Goal: Task Accomplishment & Management: Complete application form

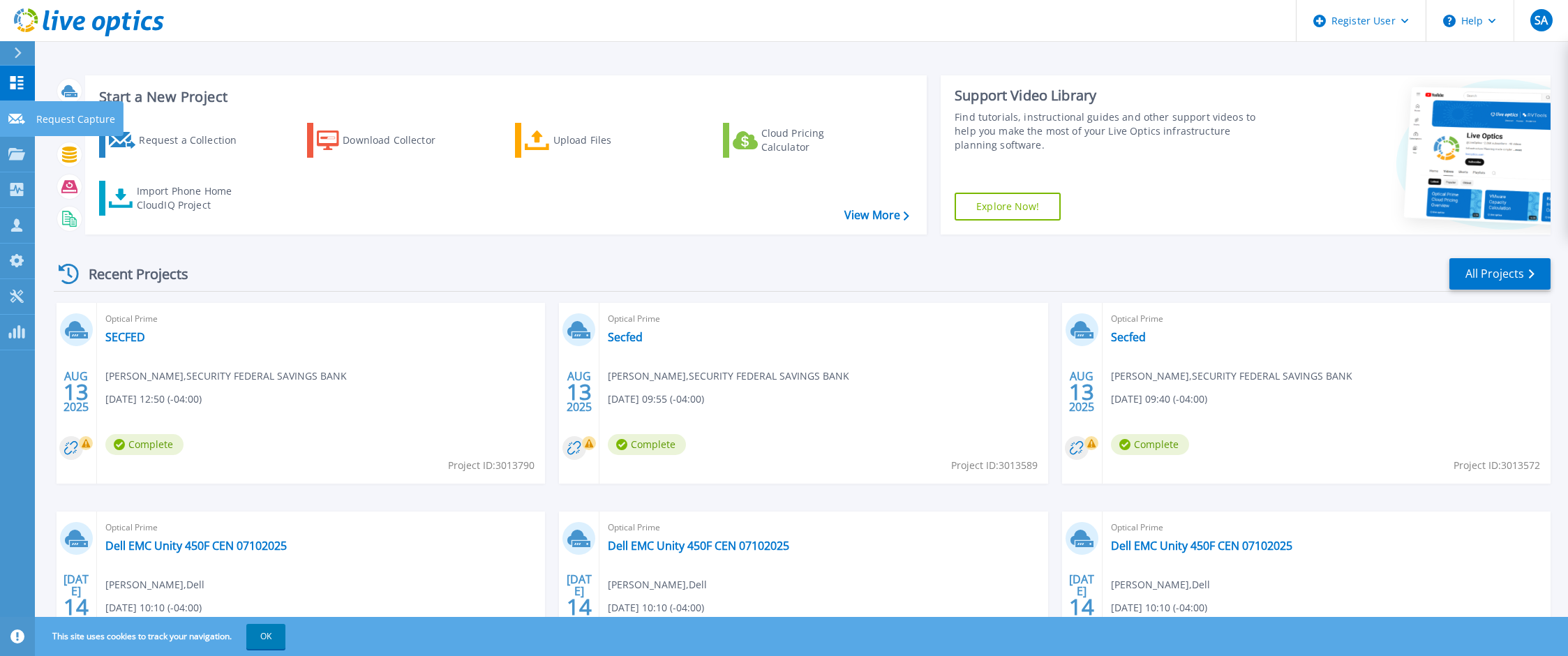
click at [39, 127] on p "Request Capture" at bounding box center [75, 119] width 79 height 36
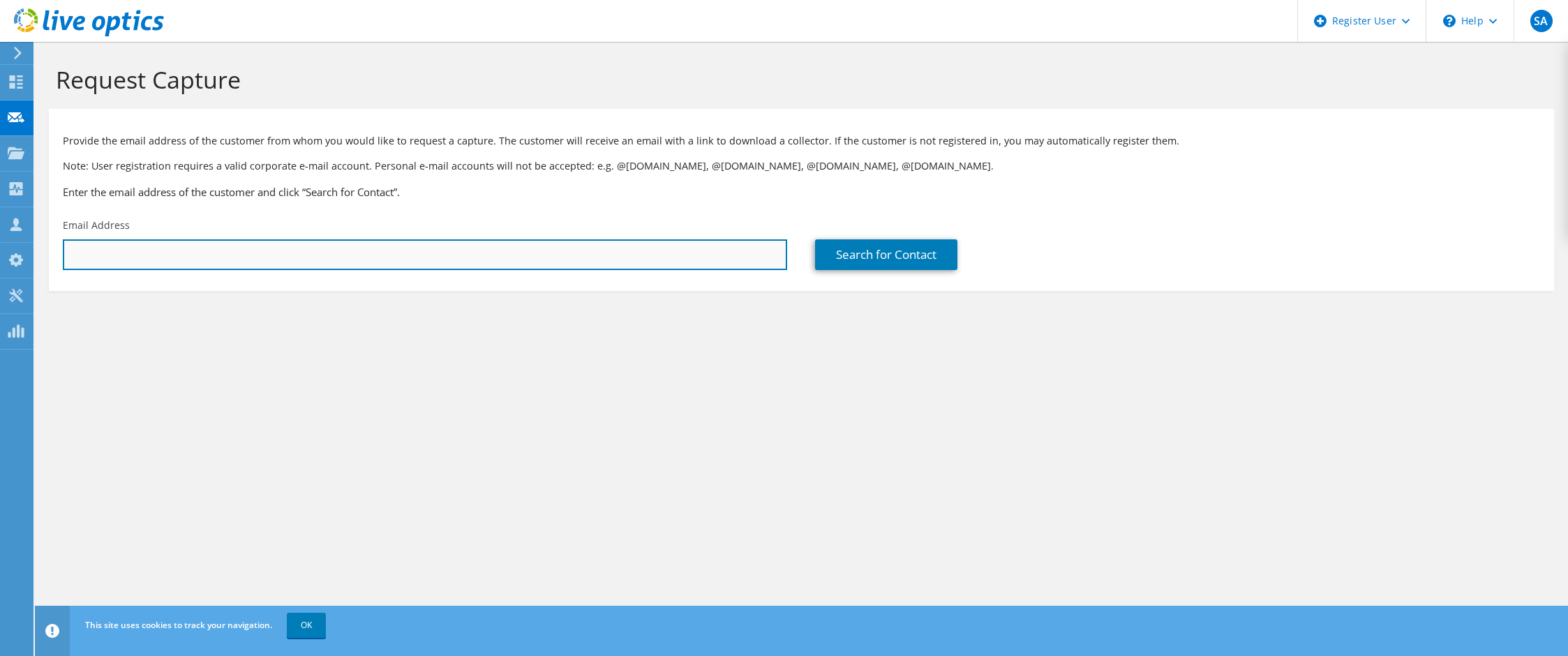
click at [175, 257] on input "text" at bounding box center [425, 254] width 724 height 31
paste input "twilliams@tippmanngroup.com"
type input "twilliams@tippmanngroup.com"
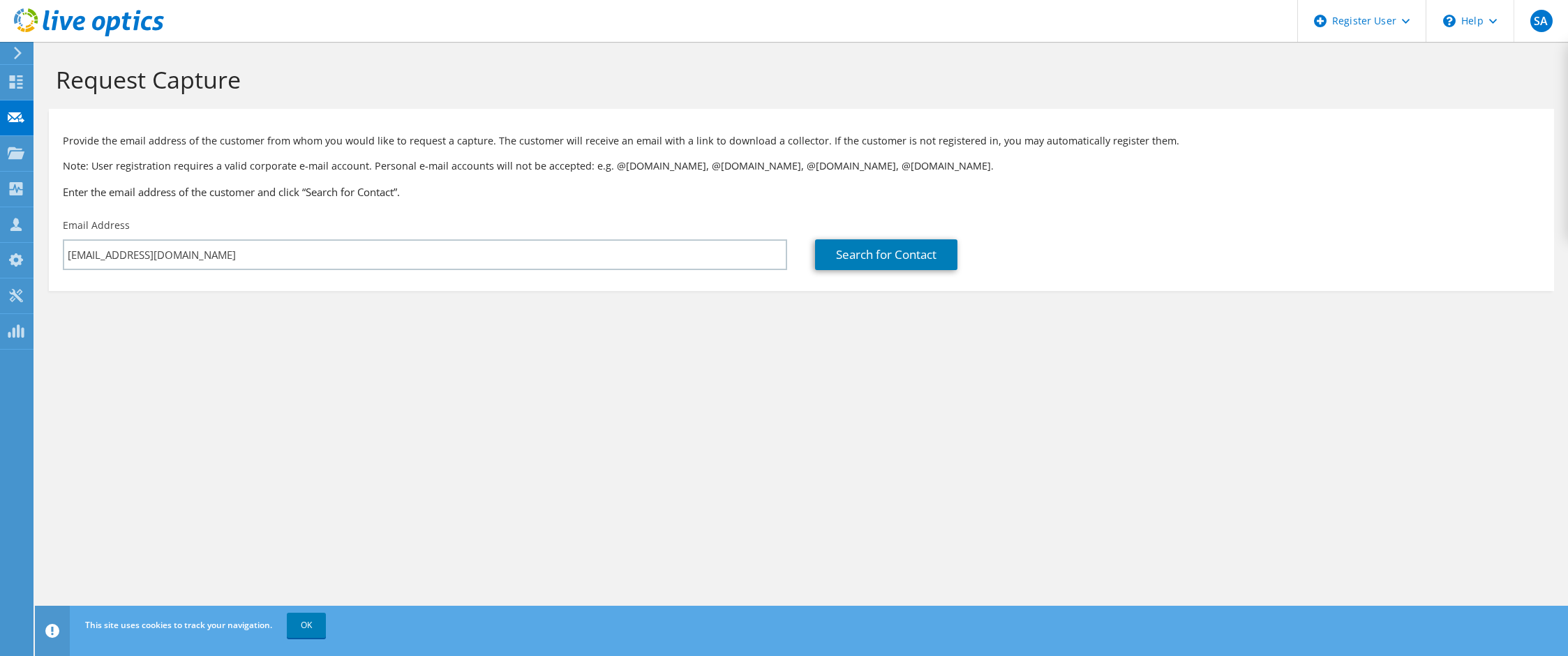
click at [723, 517] on div "Request Capture Provide the email address of the customer from whom you would l…" at bounding box center [802, 348] width 1534 height 613
click at [898, 249] on link "Search for Contact" at bounding box center [885, 254] width 142 height 31
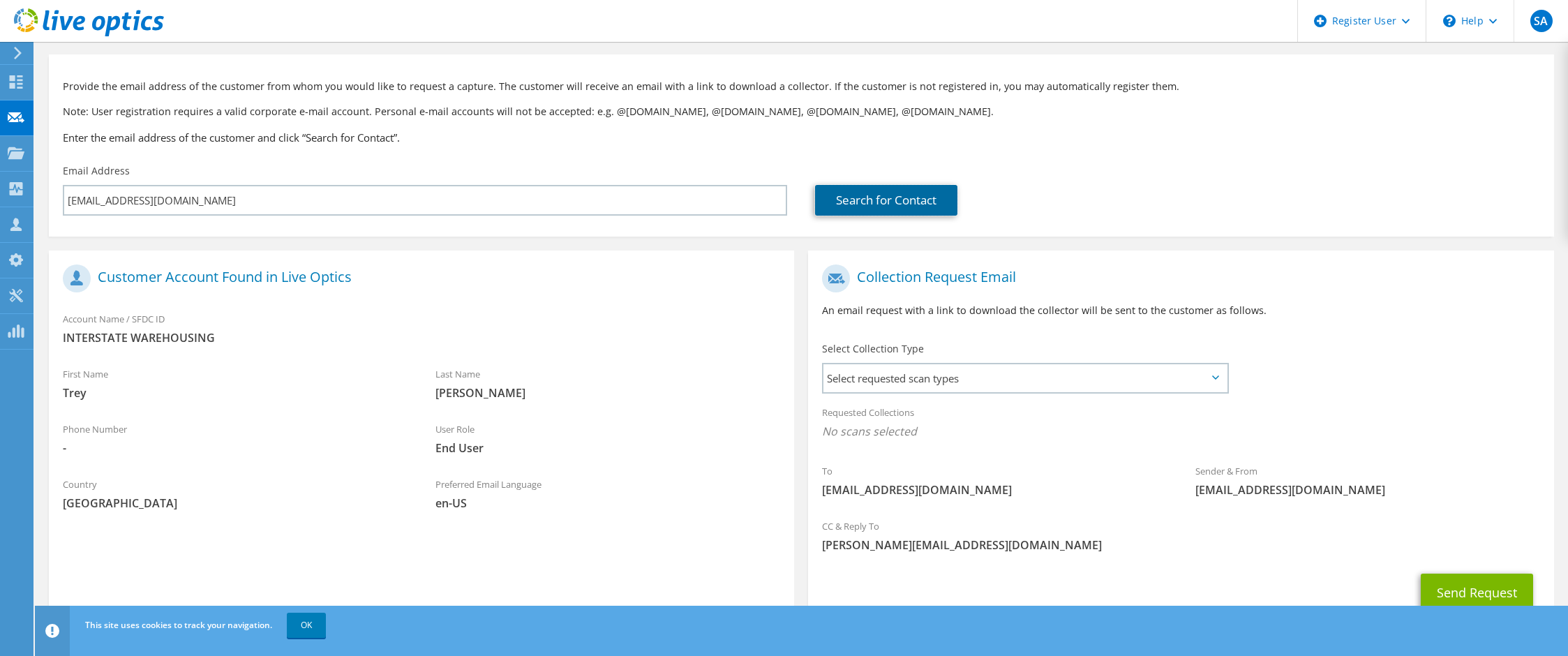
scroll to position [108, 0]
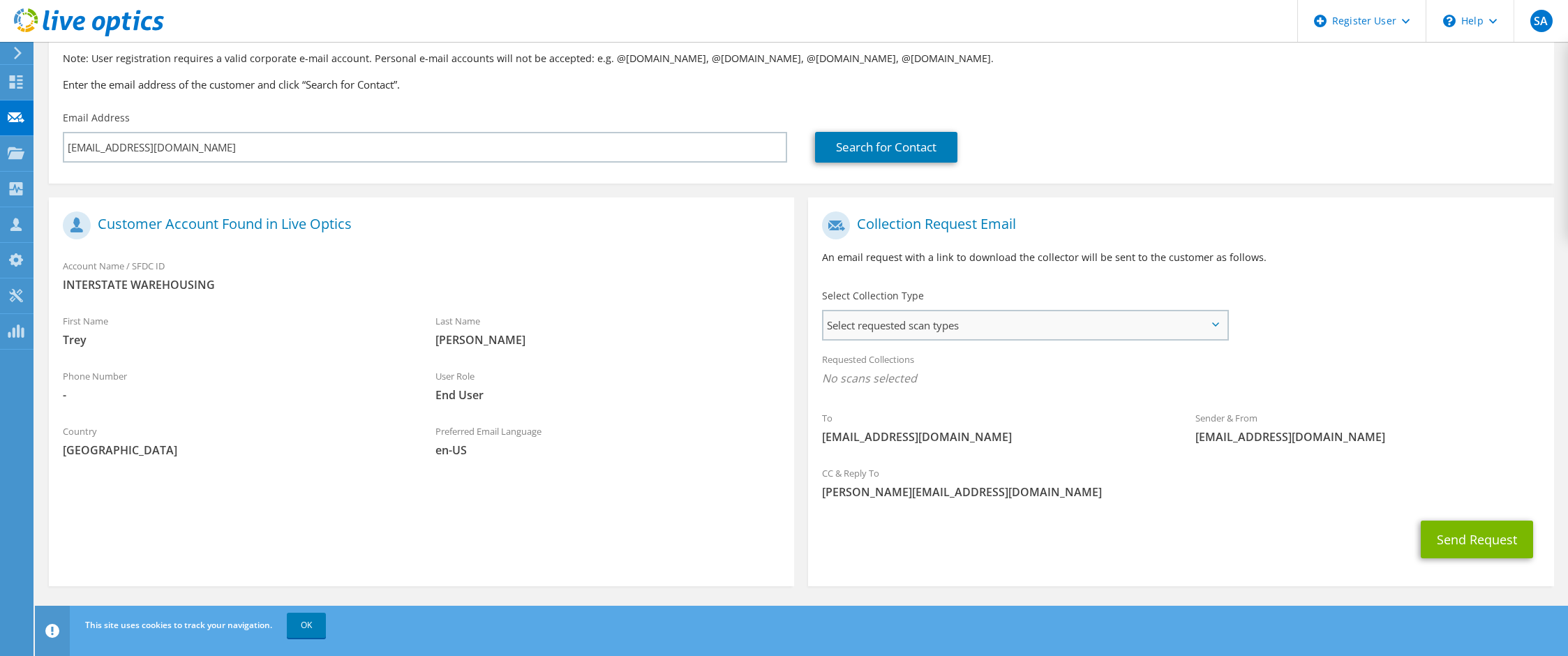
click at [999, 315] on span "Select requested scan types" at bounding box center [1025, 325] width 403 height 28
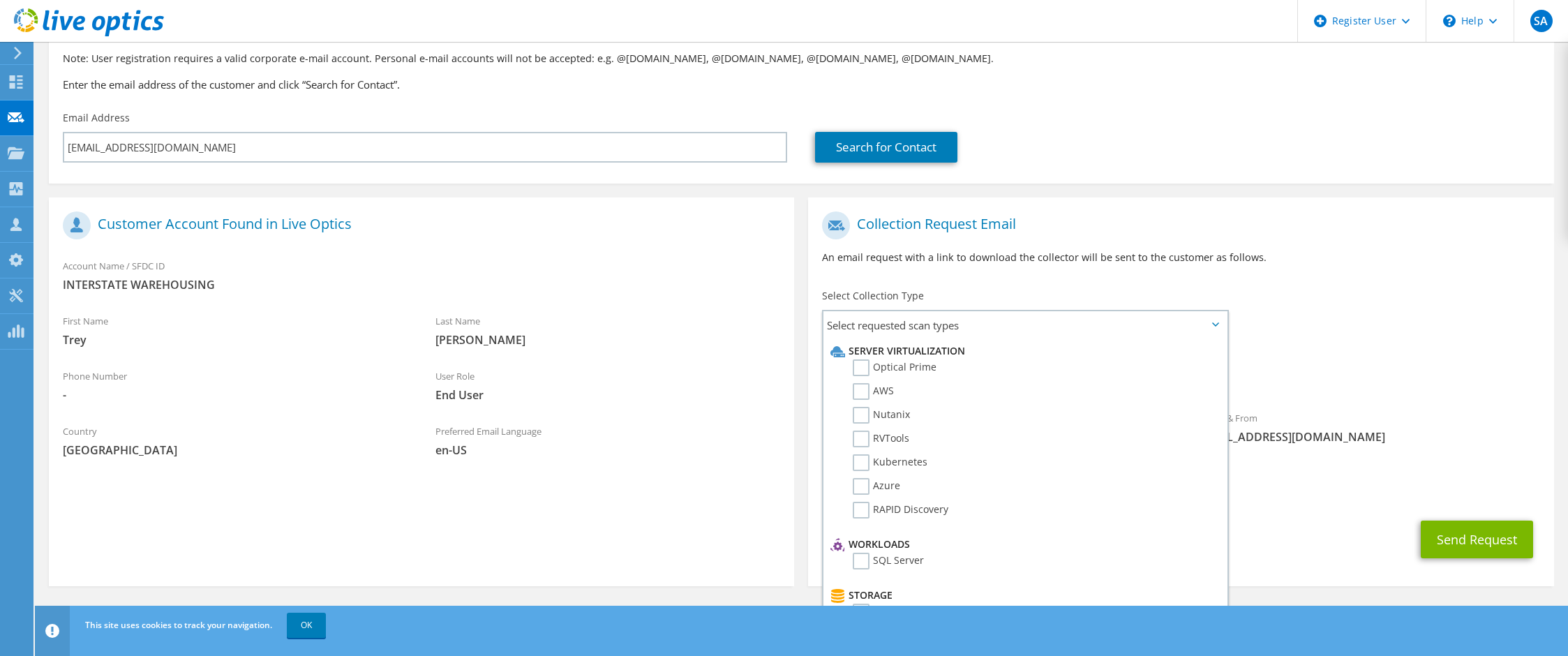
click at [618, 382] on div "User Role End User" at bounding box center [608, 385] width 373 height 48
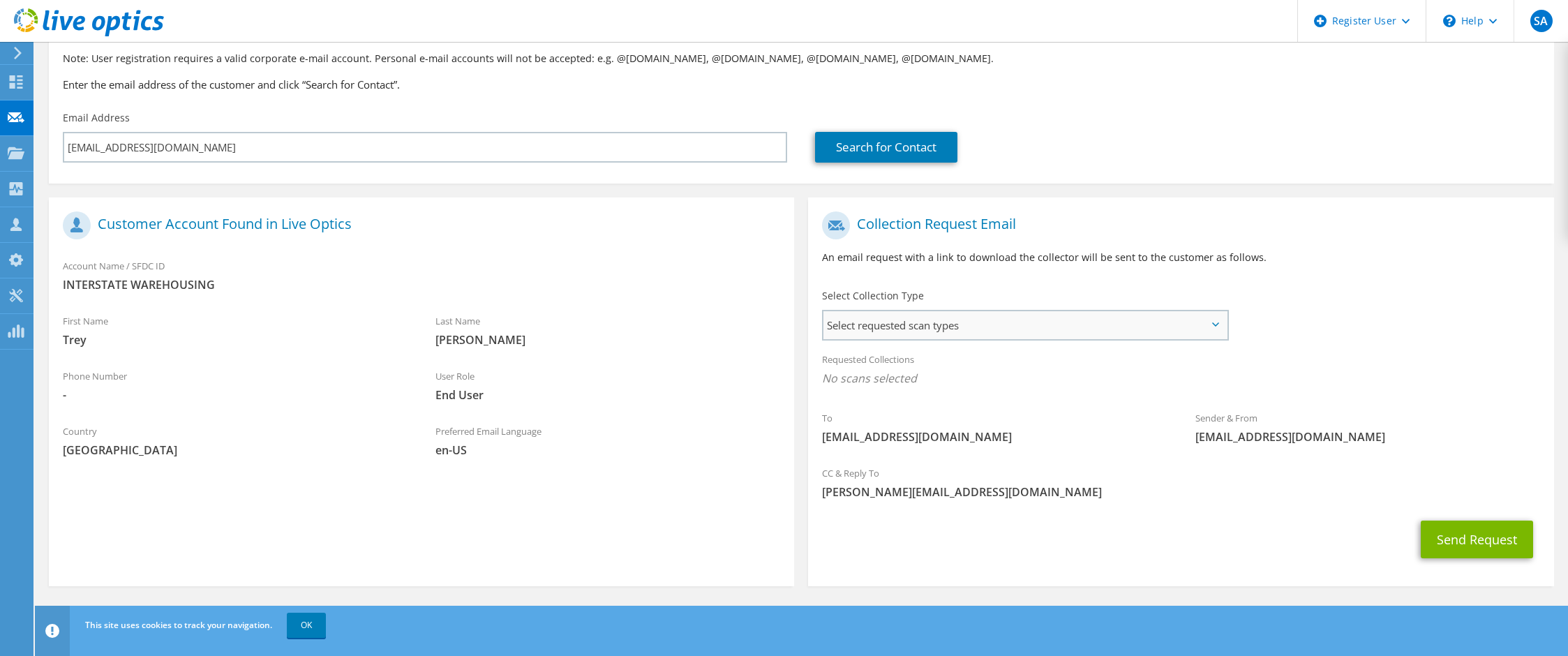
click at [994, 312] on span "Select requested scan types" at bounding box center [1025, 325] width 403 height 28
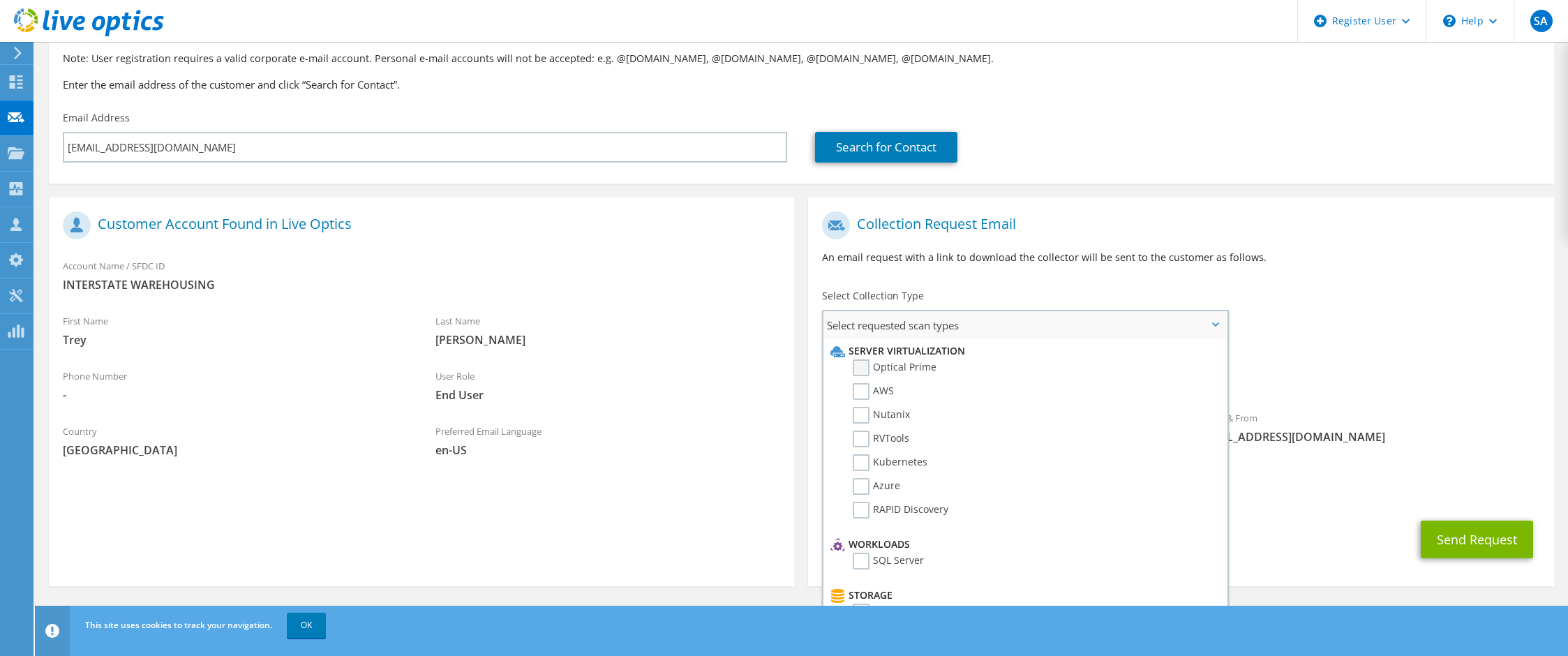
click at [924, 360] on label "Optical Prime" at bounding box center [894, 367] width 84 height 17
click at [0, 0] on input "Optical Prime" at bounding box center [0, 0] width 0 height 0
click at [764, 405] on div "User Role End User" at bounding box center [608, 385] width 373 height 48
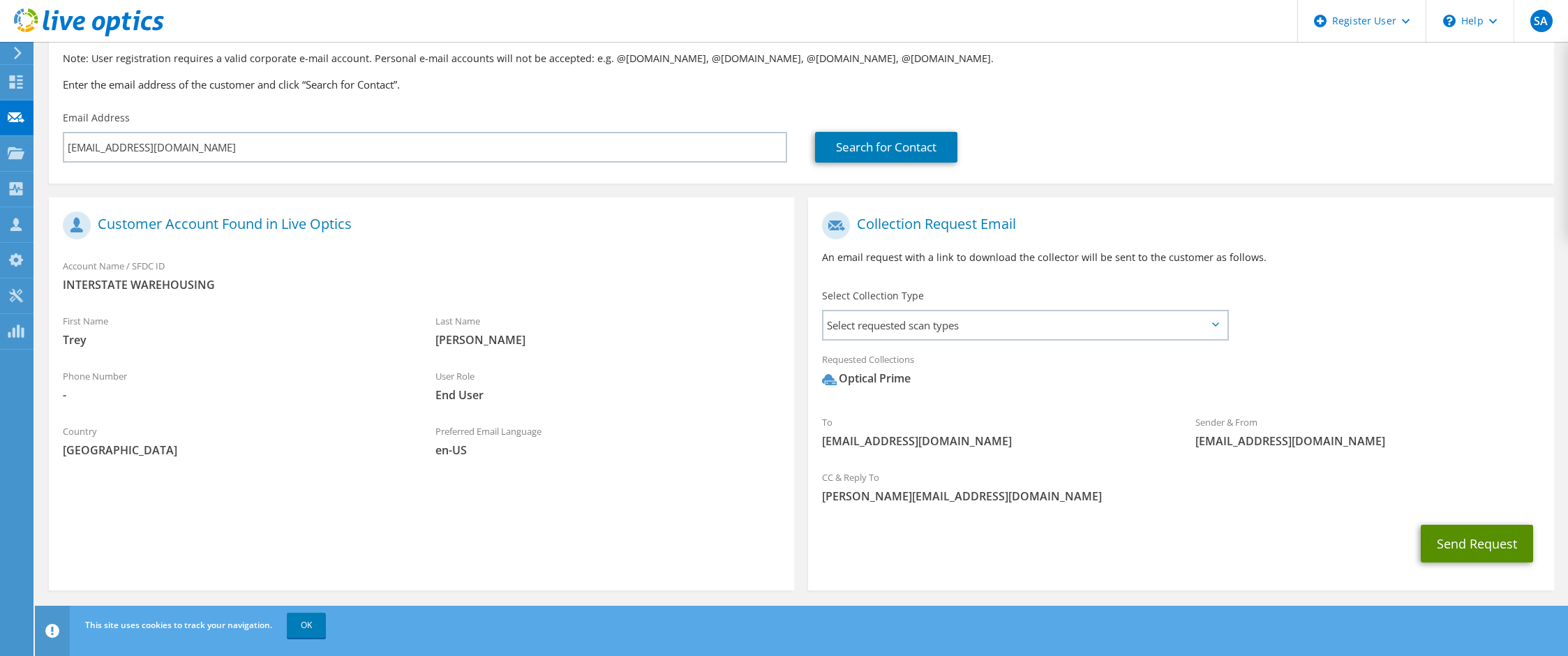
click at [1488, 550] on button "Send Request" at bounding box center [1477, 544] width 112 height 38
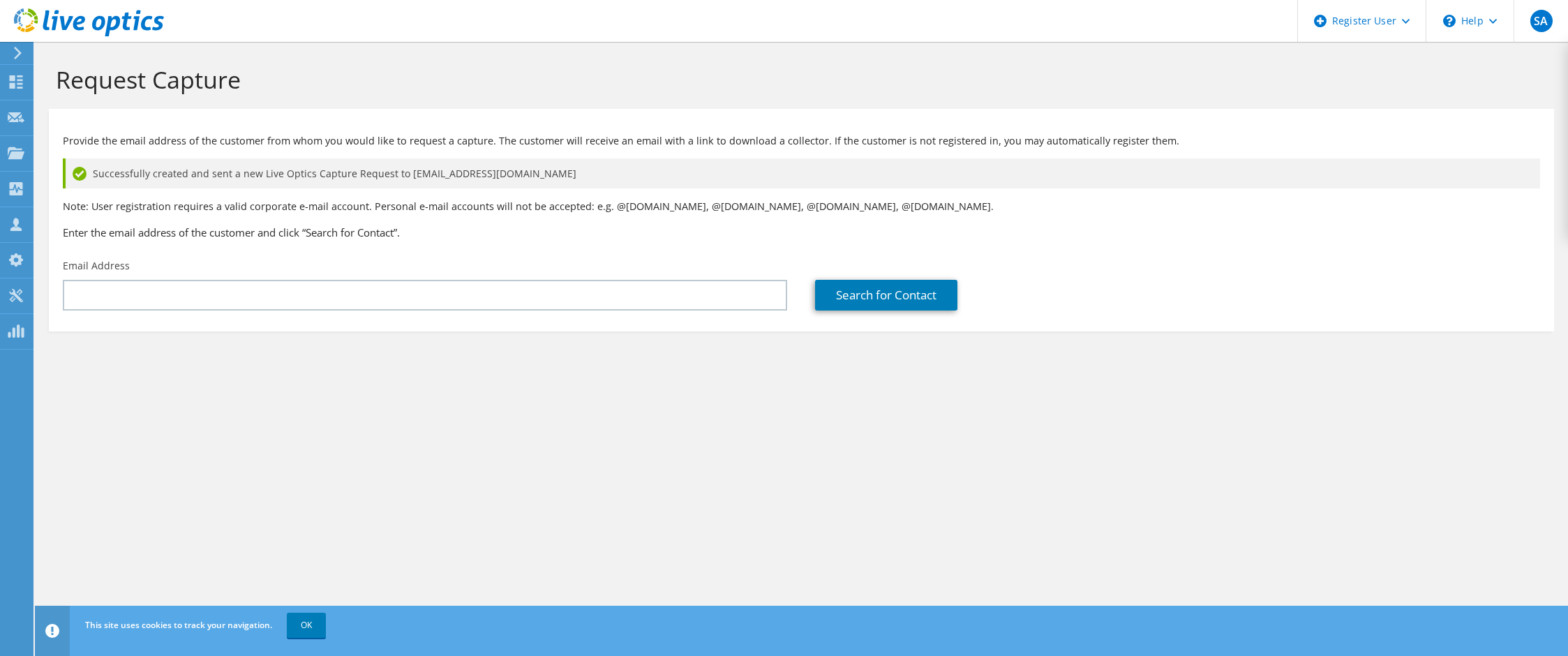
drag, startPoint x: 374, startPoint y: 74, endPoint x: 276, endPoint y: 7, distance: 118.7
click at [360, 69] on h1 "Request Capture" at bounding box center [798, 80] width 1485 height 29
drag, startPoint x: 205, startPoint y: 60, endPoint x: 278, endPoint y: 6, distance: 90.8
click at [205, 60] on div "Request Capture" at bounding box center [801, 75] width 1519 height 67
drag, startPoint x: 1510, startPoint y: 426, endPoint x: 1555, endPoint y: 438, distance: 46.6
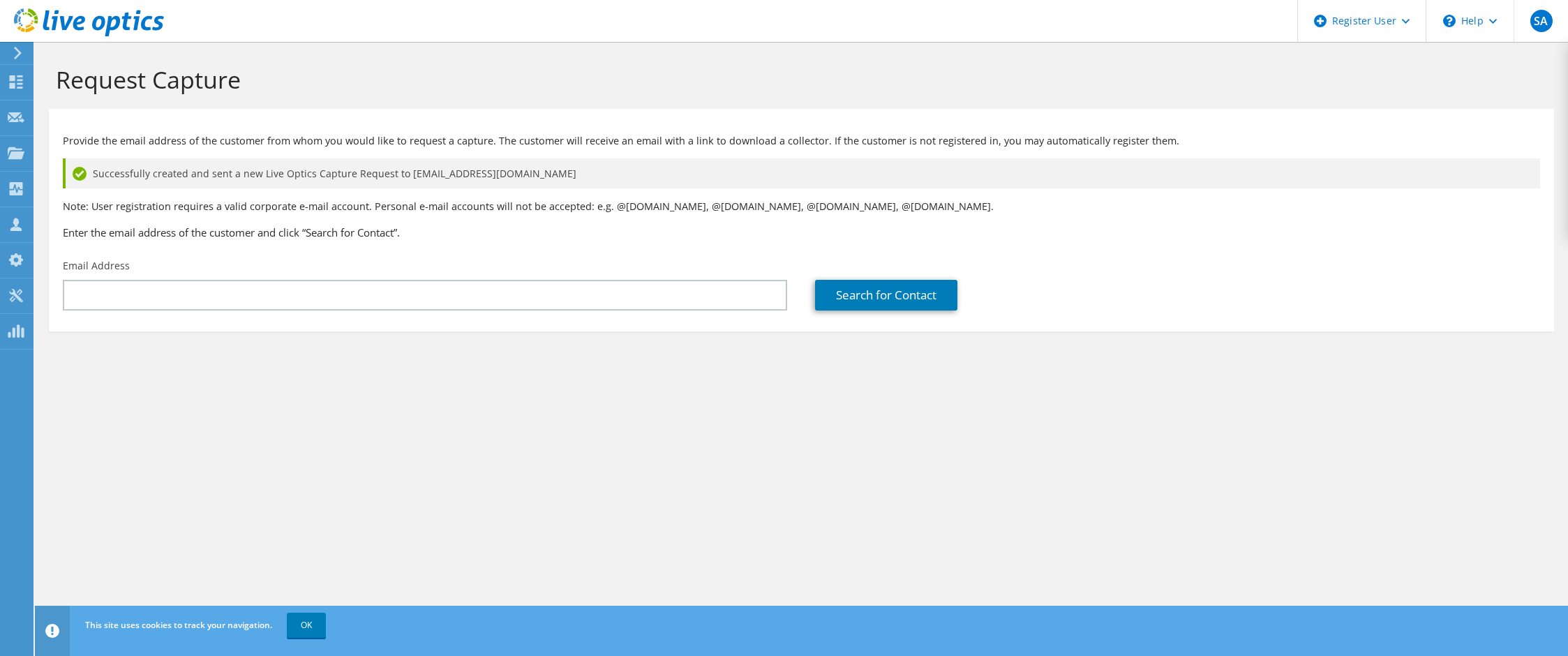
click at [1510, 426] on div "Request Capture Provide the email address of the customer from whom you would l…" at bounding box center [802, 348] width 1534 height 613
click at [1481, 411] on div "Request Capture Provide the email address of the customer from whom you would l…" at bounding box center [802, 348] width 1534 height 613
drag, startPoint x: 812, startPoint y: 432, endPoint x: 823, endPoint y: 428, distance: 11.7
click at [810, 431] on div "Request Capture Provide the email address of the customer from whom you would l…" at bounding box center [802, 348] width 1534 height 613
click at [197, 81] on h1 "Request Capture" at bounding box center [798, 80] width 1485 height 29
